Goal: Information Seeking & Learning: Learn about a topic

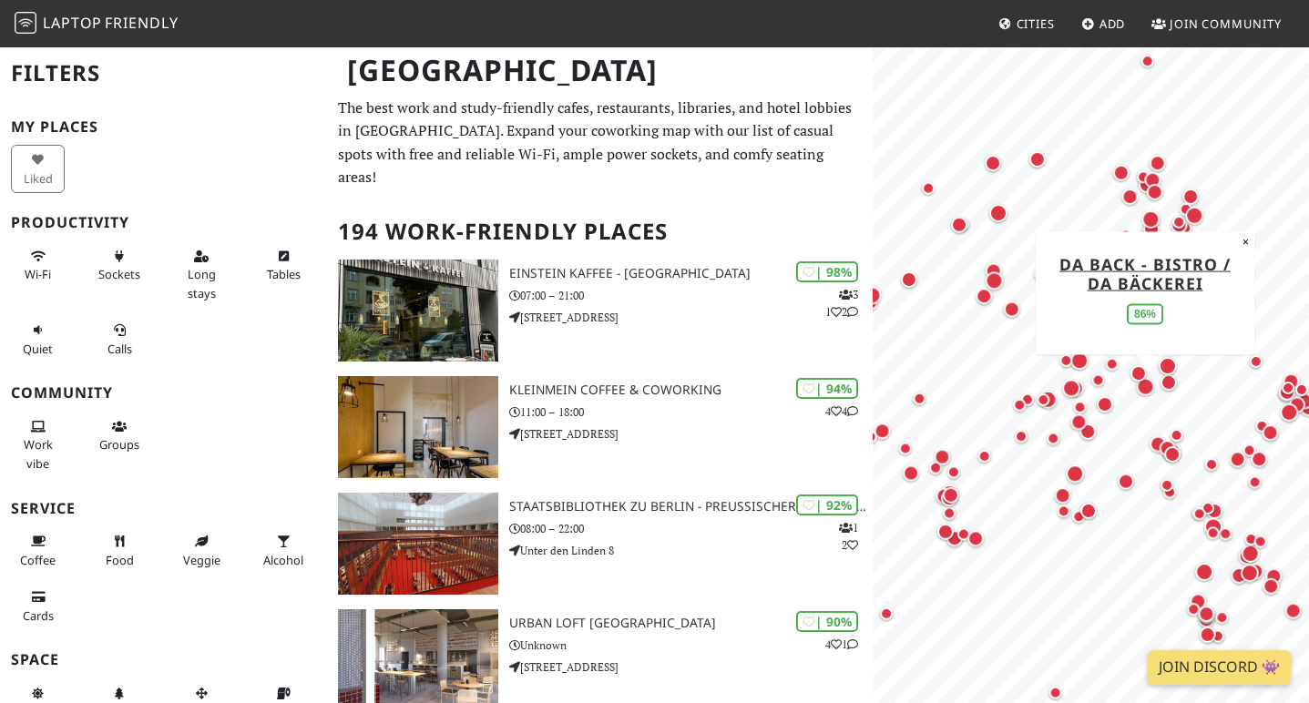
drag, startPoint x: 1069, startPoint y: 469, endPoint x: 1146, endPoint y: 383, distance: 114.8
click at [1146, 383] on div "Map marker" at bounding box center [1145, 386] width 18 height 18
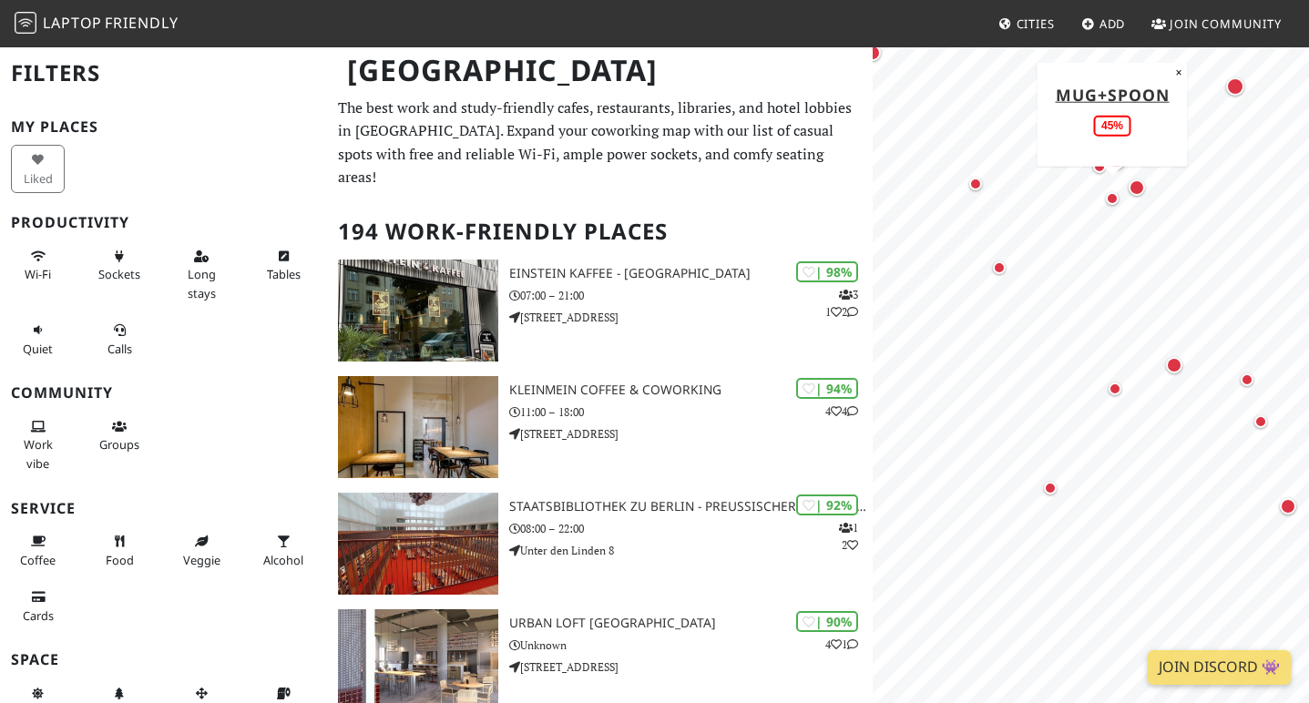
click at [1108, 198] on div "Map marker" at bounding box center [1112, 198] width 13 height 13
click at [1118, 163] on div "Map marker" at bounding box center [1116, 161] width 16 height 16
click at [1231, 90] on div "Map marker" at bounding box center [1235, 86] width 18 height 18
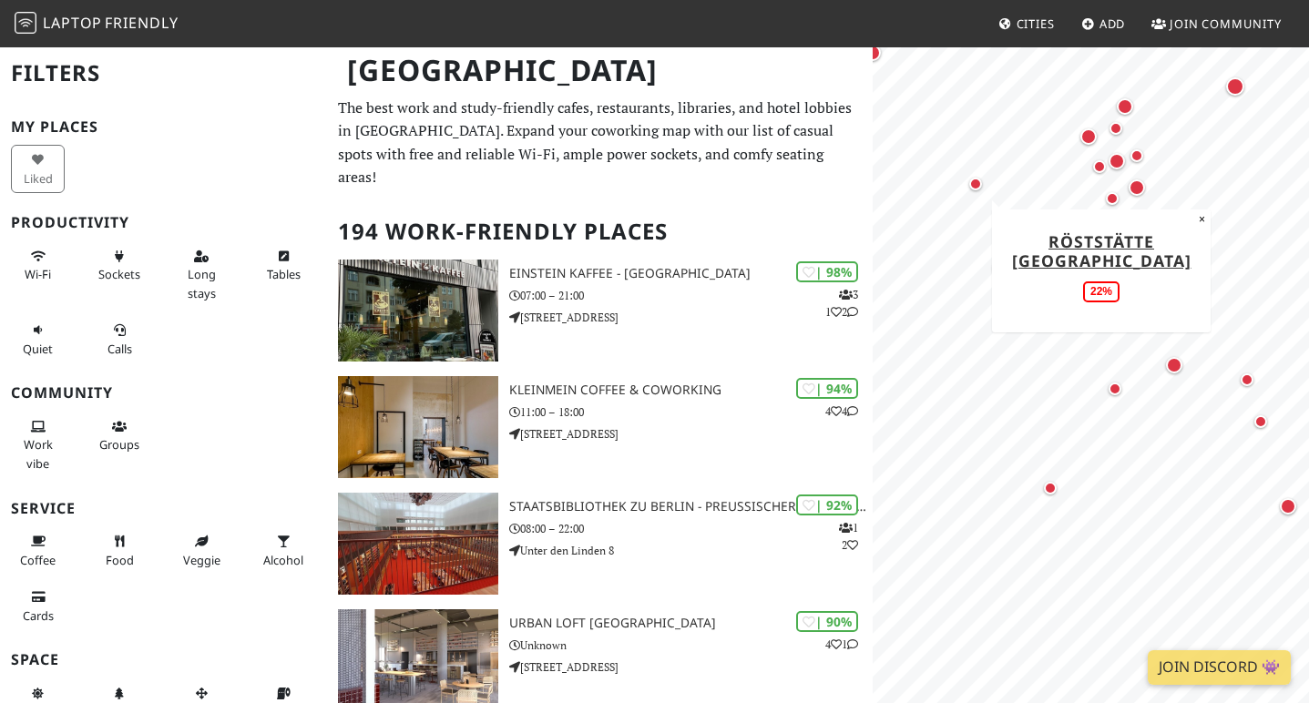
click at [978, 184] on div "Map marker" at bounding box center [975, 184] width 13 height 13
click at [1176, 367] on div "Map marker" at bounding box center [1174, 365] width 16 height 16
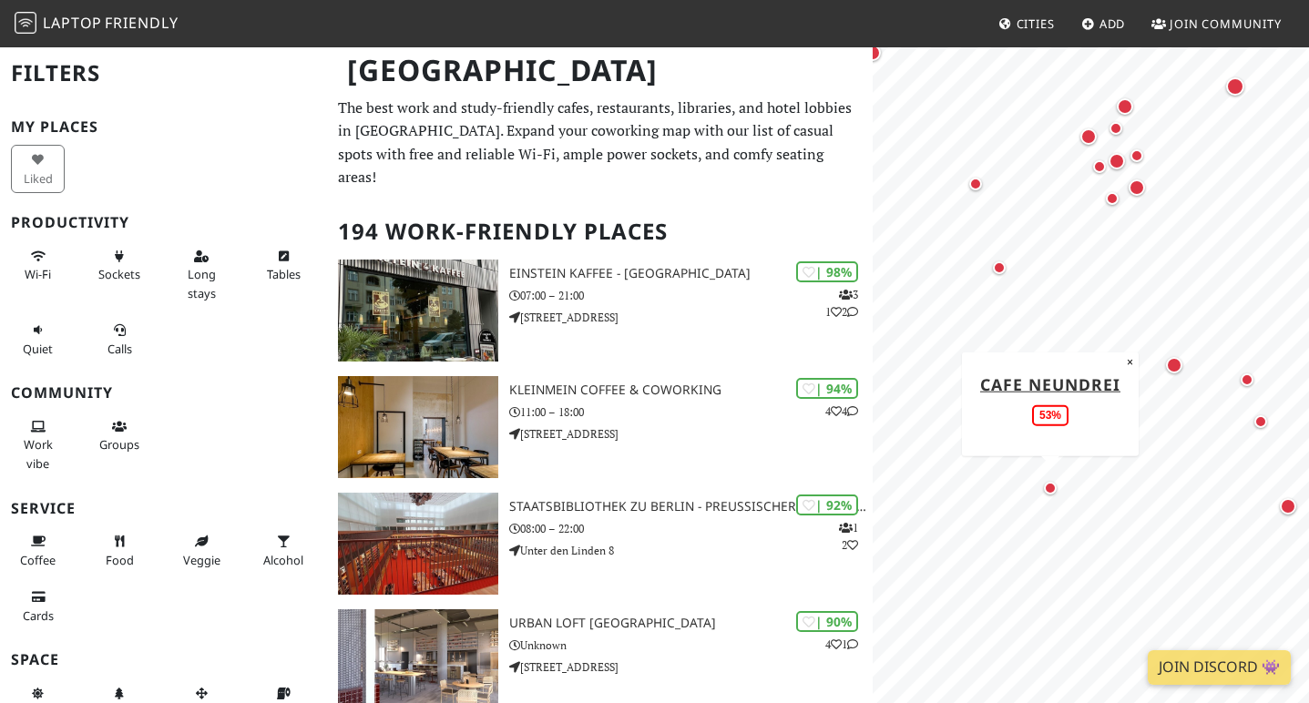
click at [1054, 489] on div "Map marker" at bounding box center [1050, 488] width 13 height 13
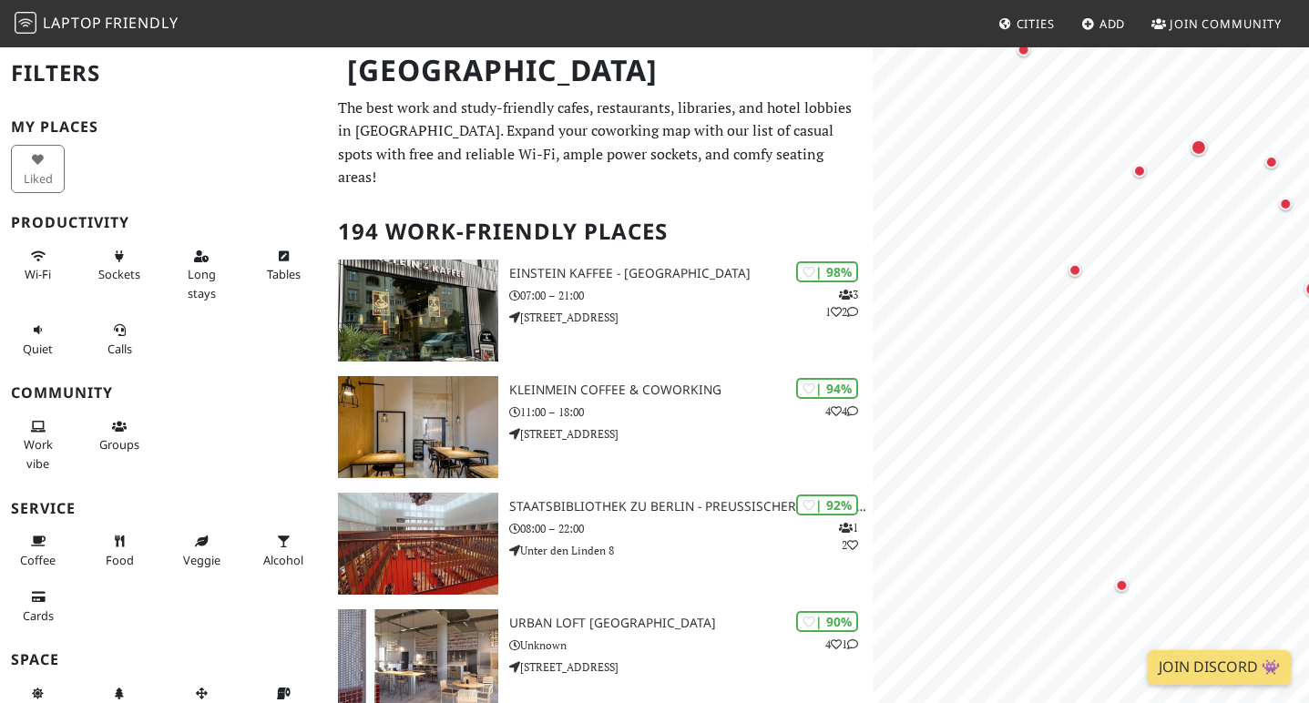
click at [1210, 26] on body "Laptop Friendly Cities Add Join Community Berlin Filters My Places Liked Produc…" at bounding box center [654, 351] width 1309 height 703
click at [1206, 280] on div "Map marker" at bounding box center [1206, 275] width 13 height 13
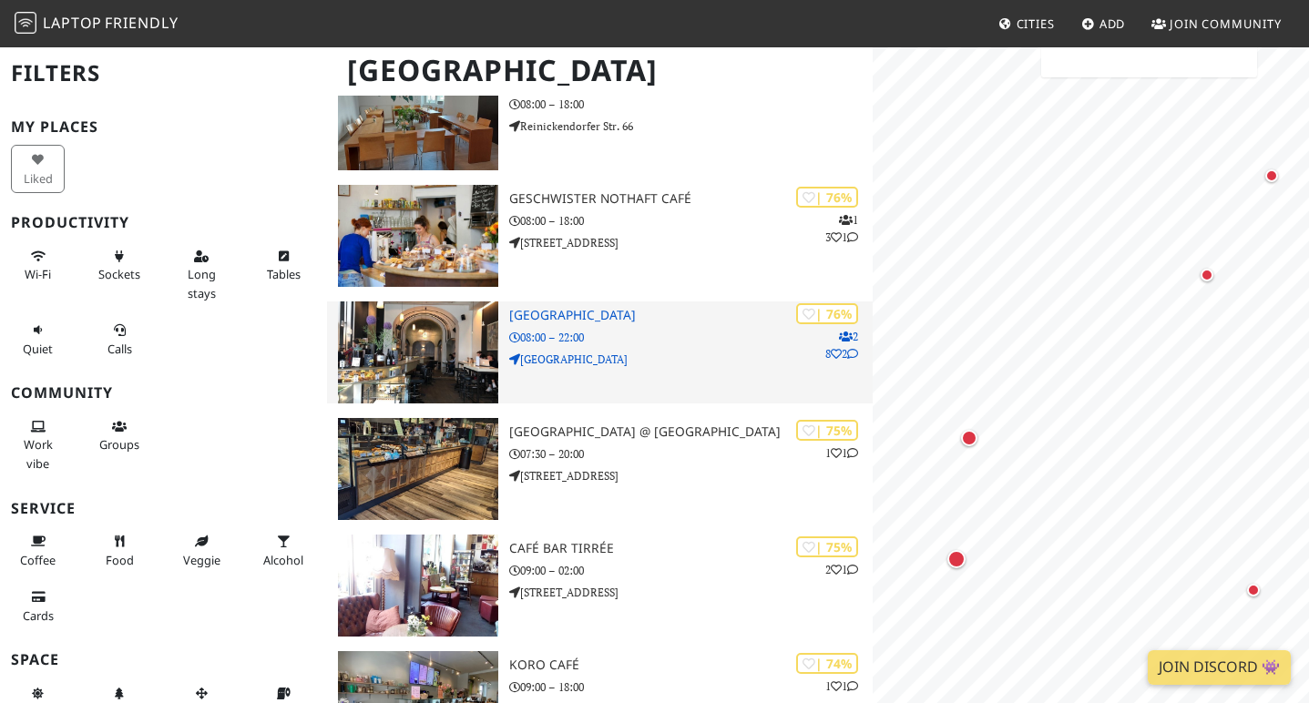
scroll to position [4387, 0]
click at [594, 352] on p "Rosenthaler Straße" at bounding box center [690, 360] width 363 height 17
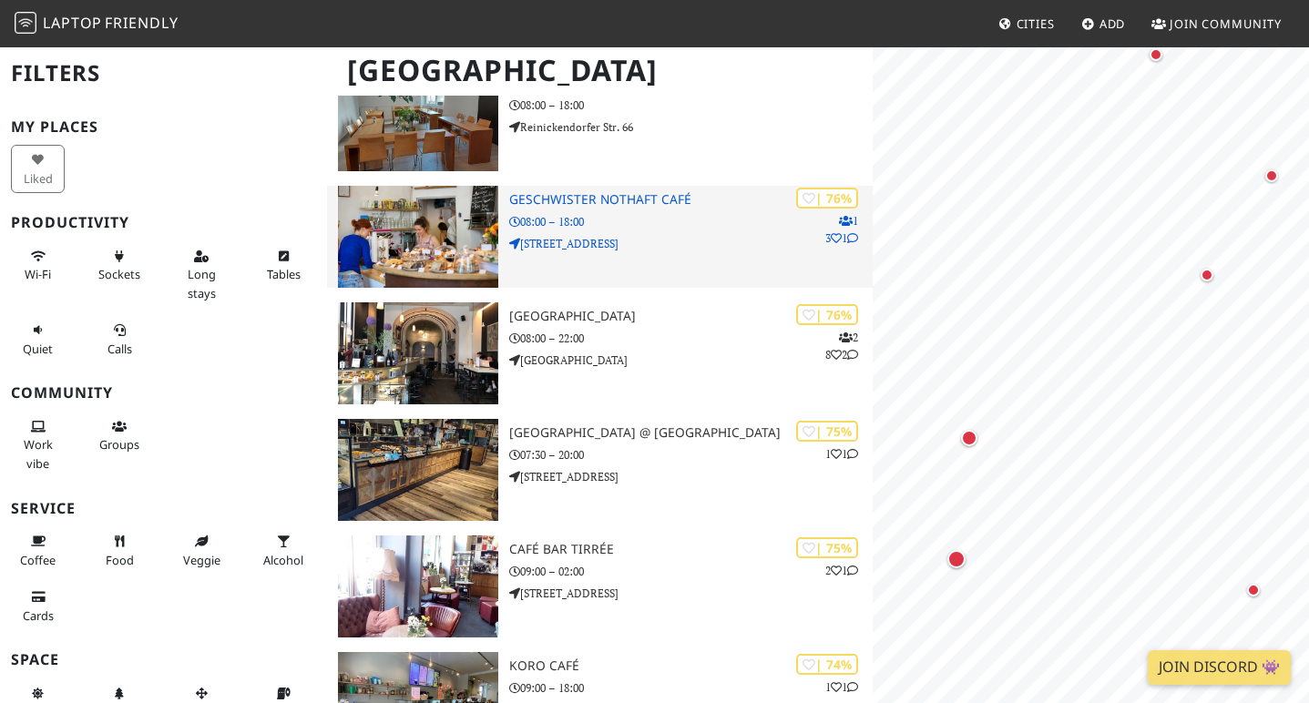
scroll to position [0, 0]
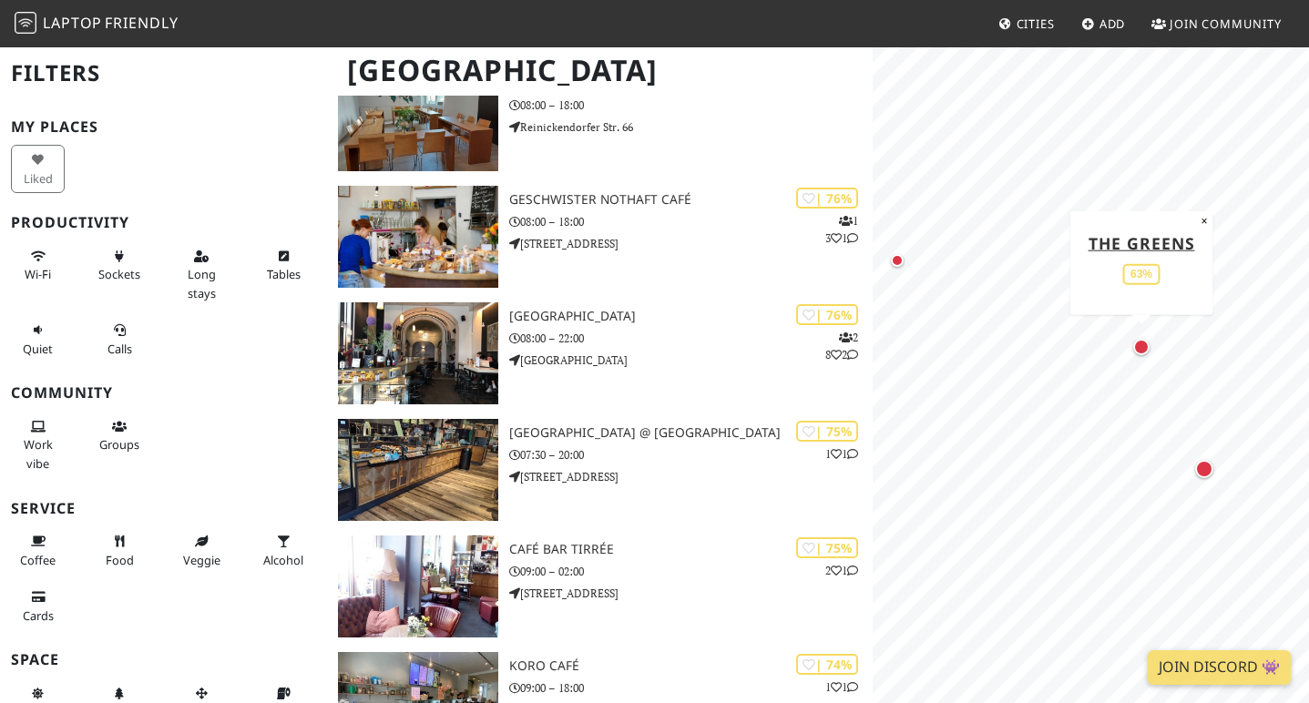
click at [1141, 348] on div "Map marker" at bounding box center [1141, 347] width 16 height 16
click at [1154, 333] on div "Map marker" at bounding box center [1155, 337] width 18 height 18
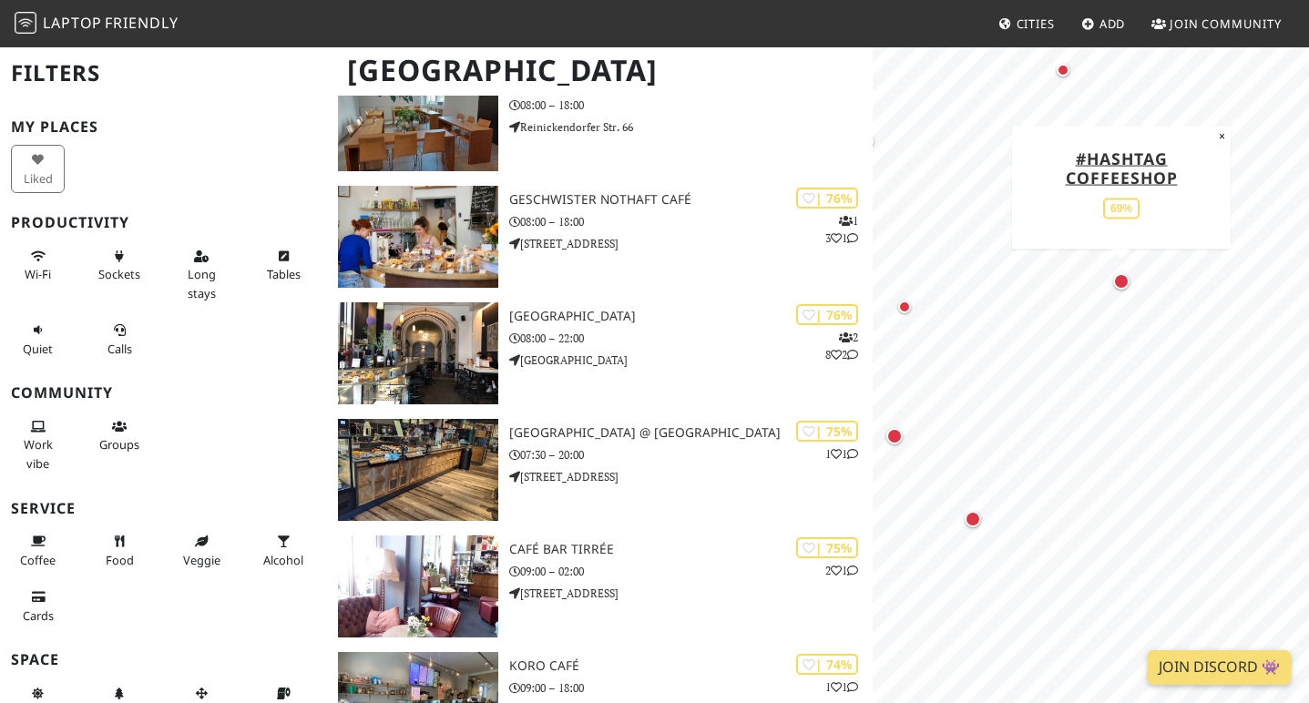
click at [1118, 279] on div "Map marker" at bounding box center [1121, 281] width 16 height 16
click at [1216, 135] on button "×" at bounding box center [1221, 136] width 17 height 20
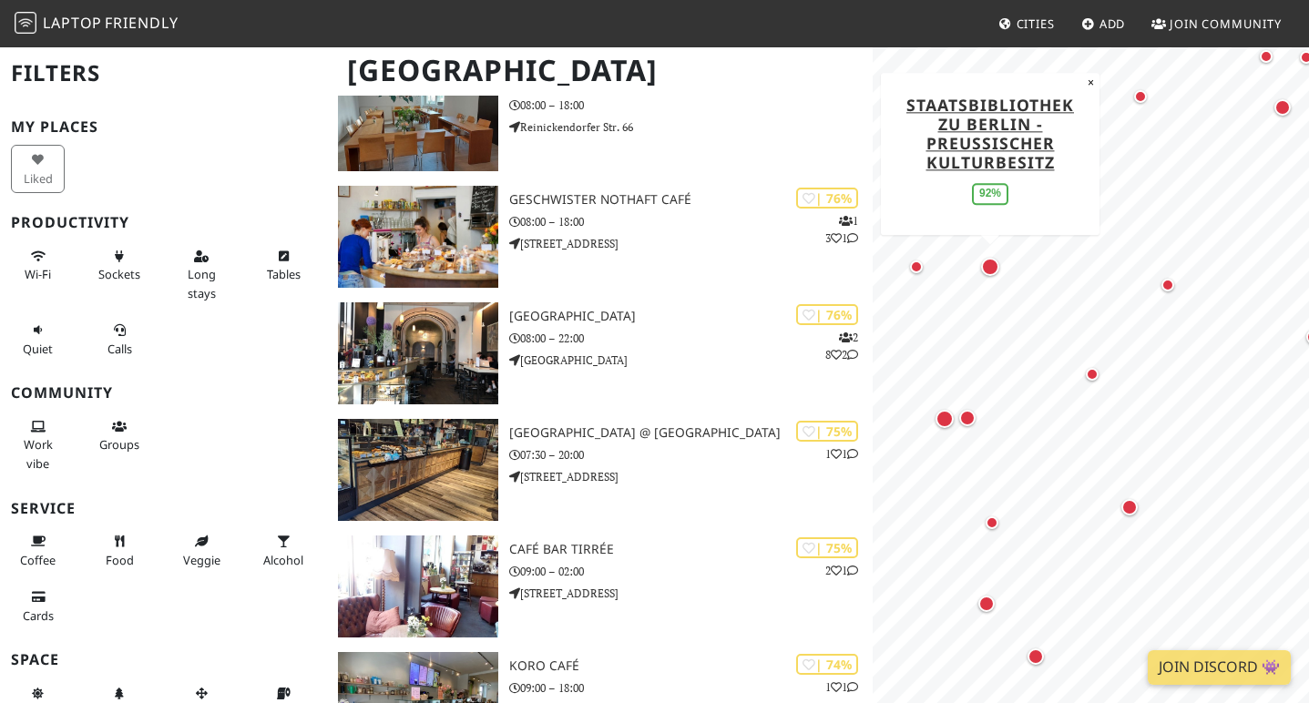
click at [986, 269] on div "Map marker" at bounding box center [990, 267] width 18 height 18
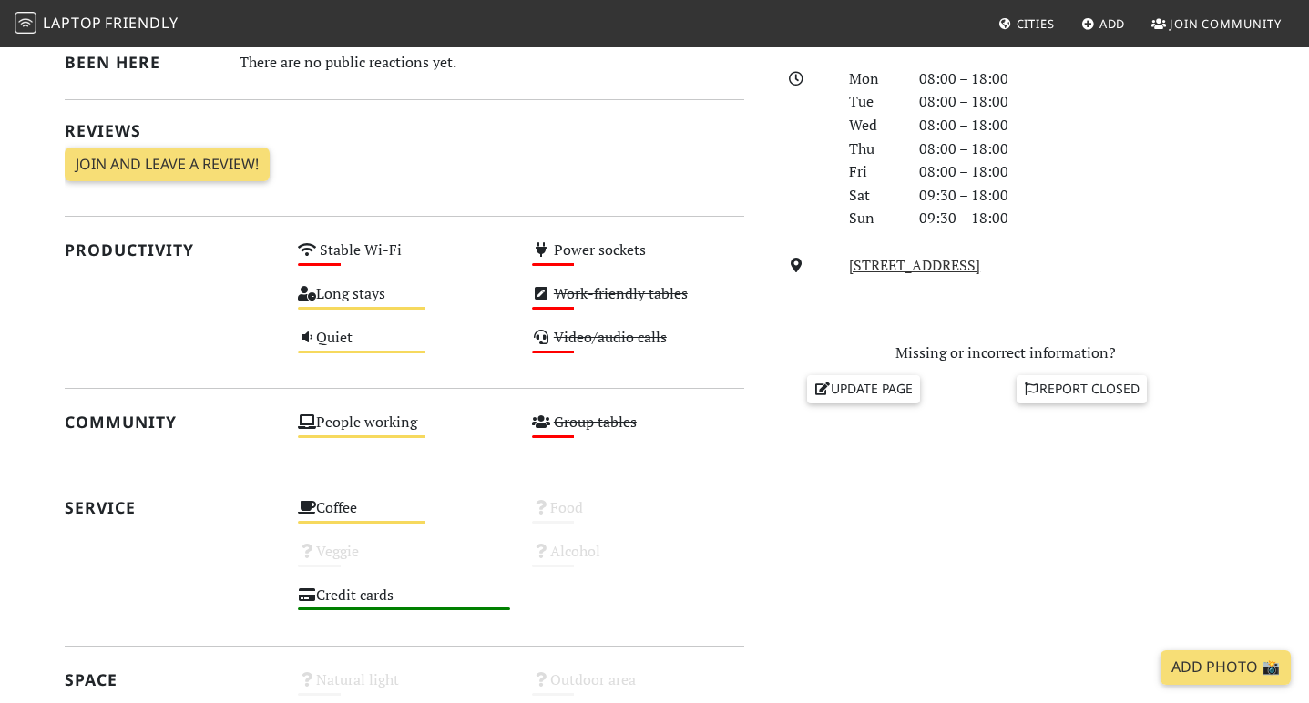
scroll to position [507, 0]
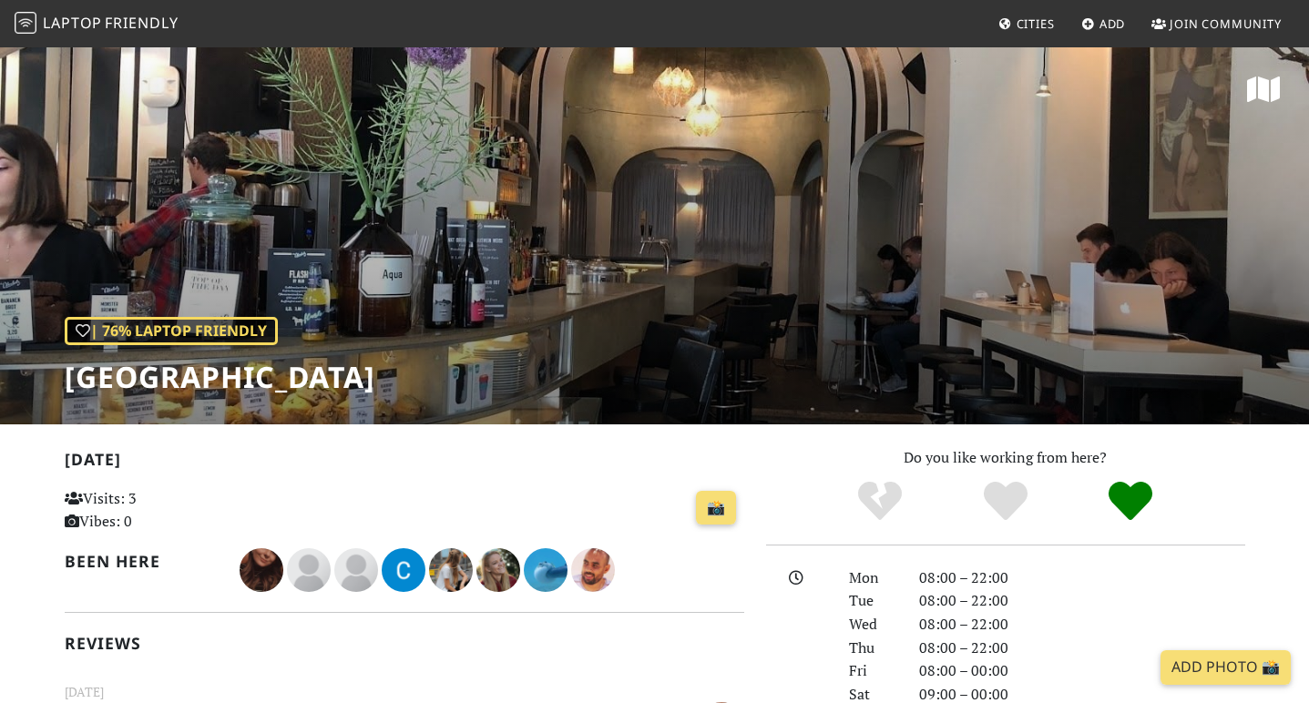
click at [1261, 89] on icon at bounding box center [1263, 89] width 33 height 29
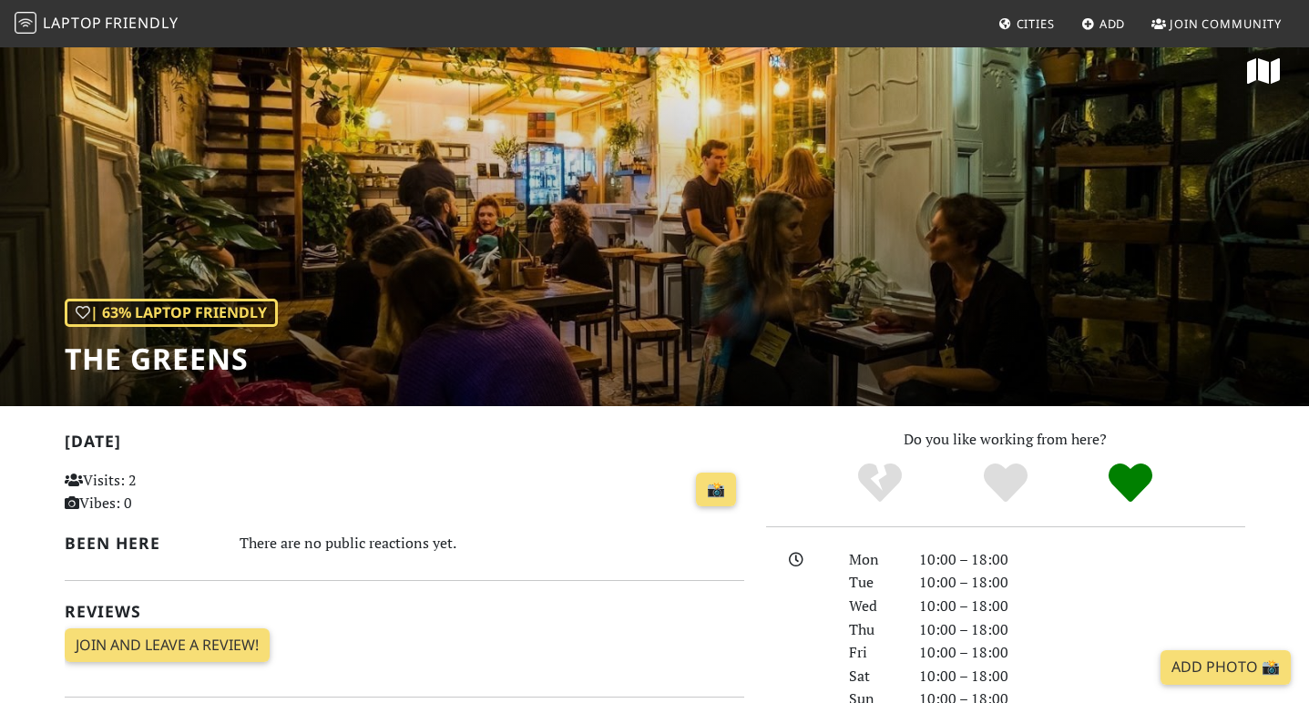
scroll to position [20, 0]
